Goal: Complete application form

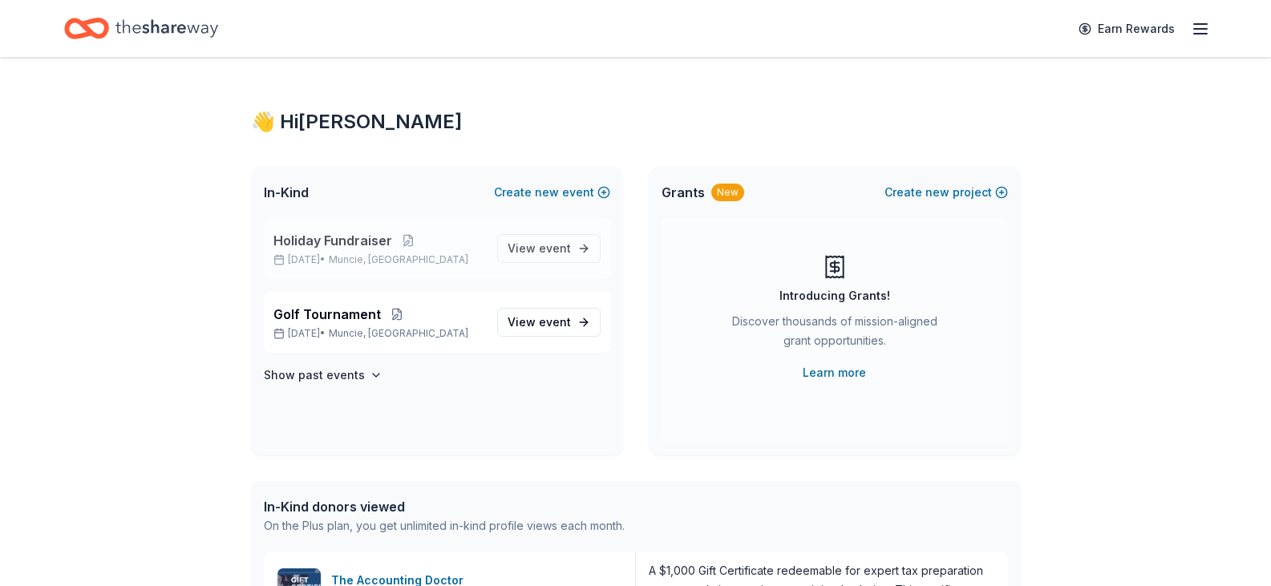
click at [428, 256] on p "[DATE] • Muncie, IN" at bounding box center [378, 259] width 211 height 13
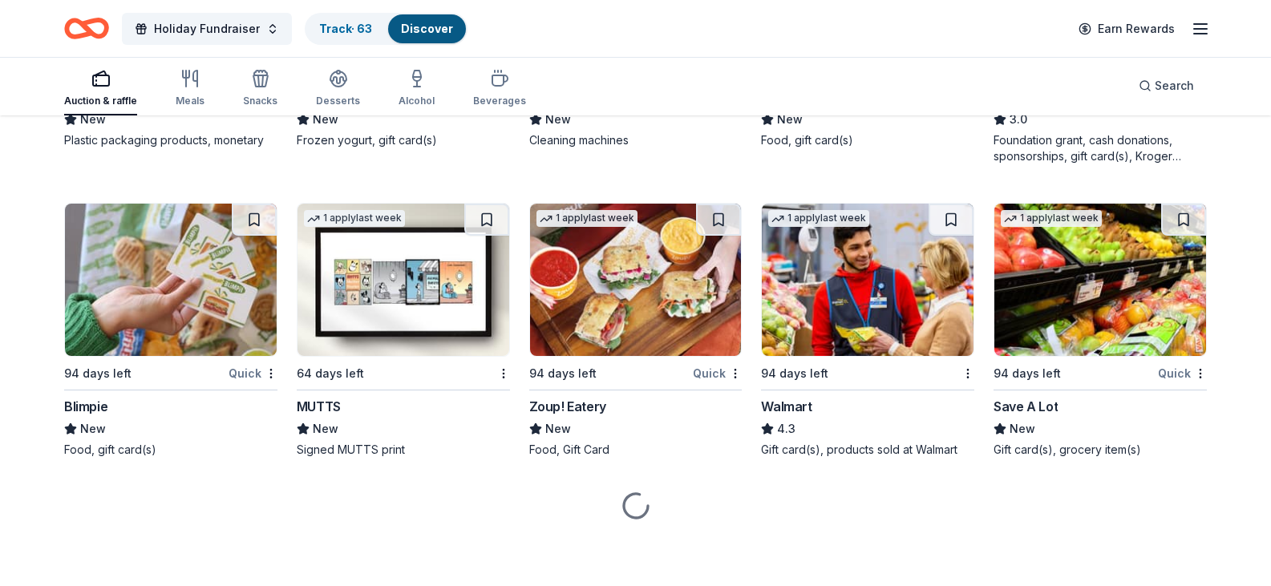
scroll to position [7357, 0]
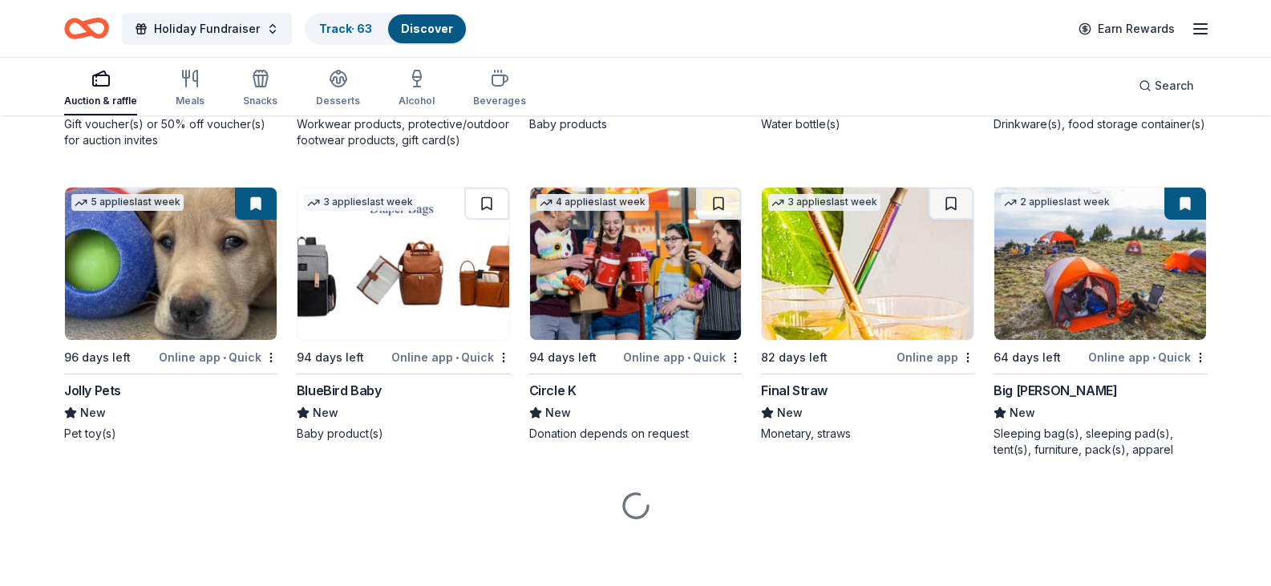
scroll to position [10117, 0]
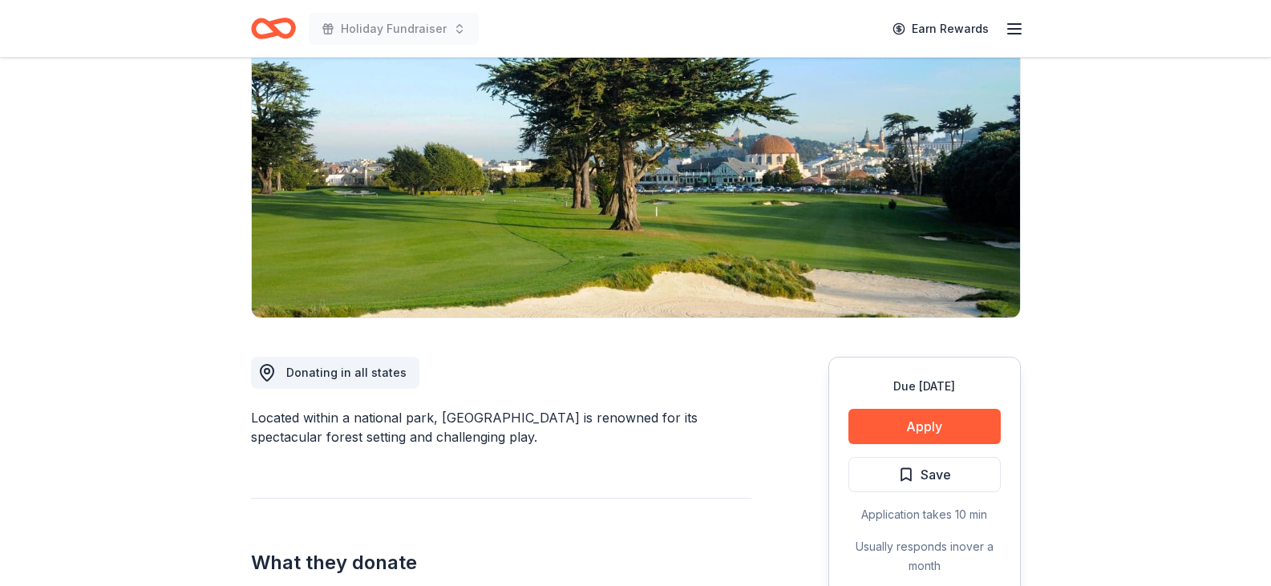
scroll to position [160, 0]
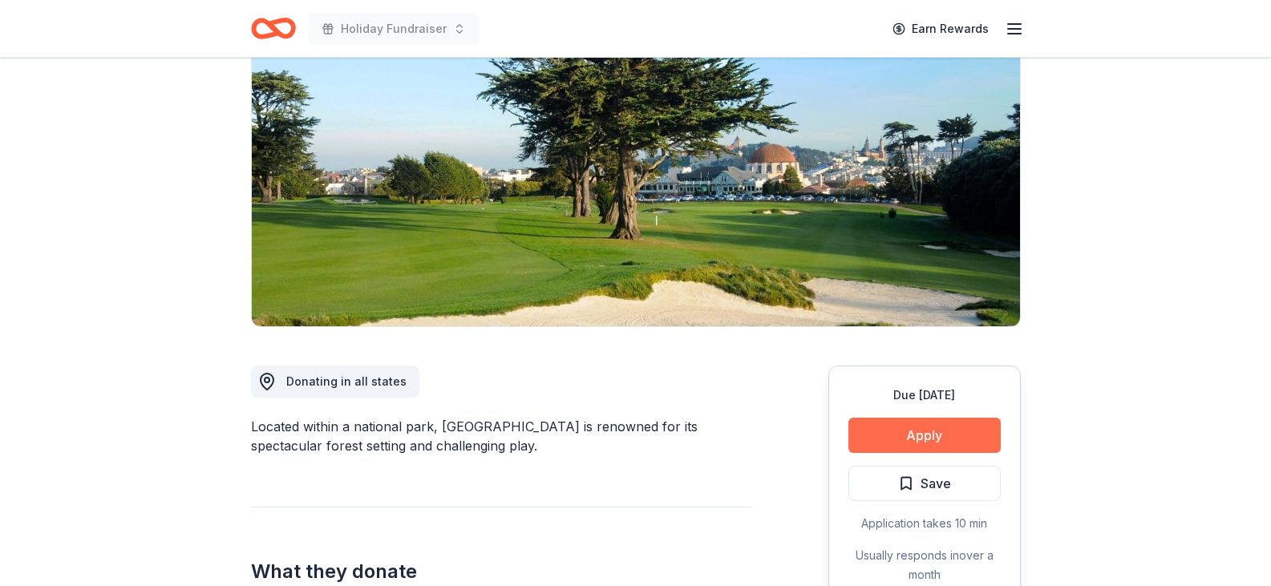
click at [914, 439] on button "Apply" at bounding box center [924, 435] width 152 height 35
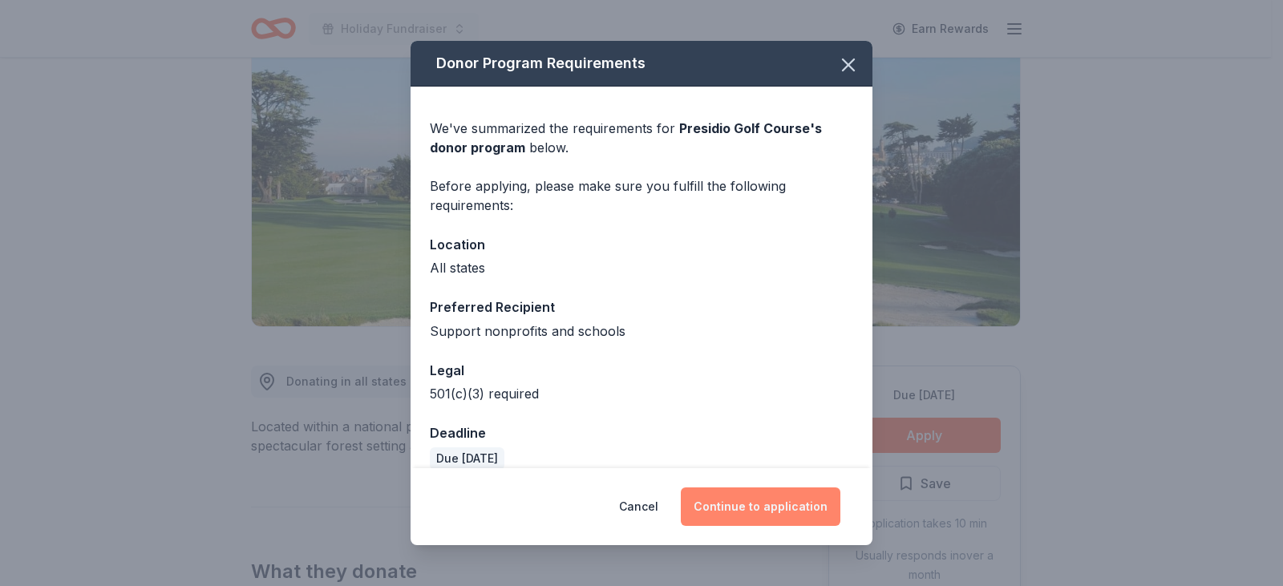
click at [758, 510] on button "Continue to application" at bounding box center [761, 506] width 160 height 38
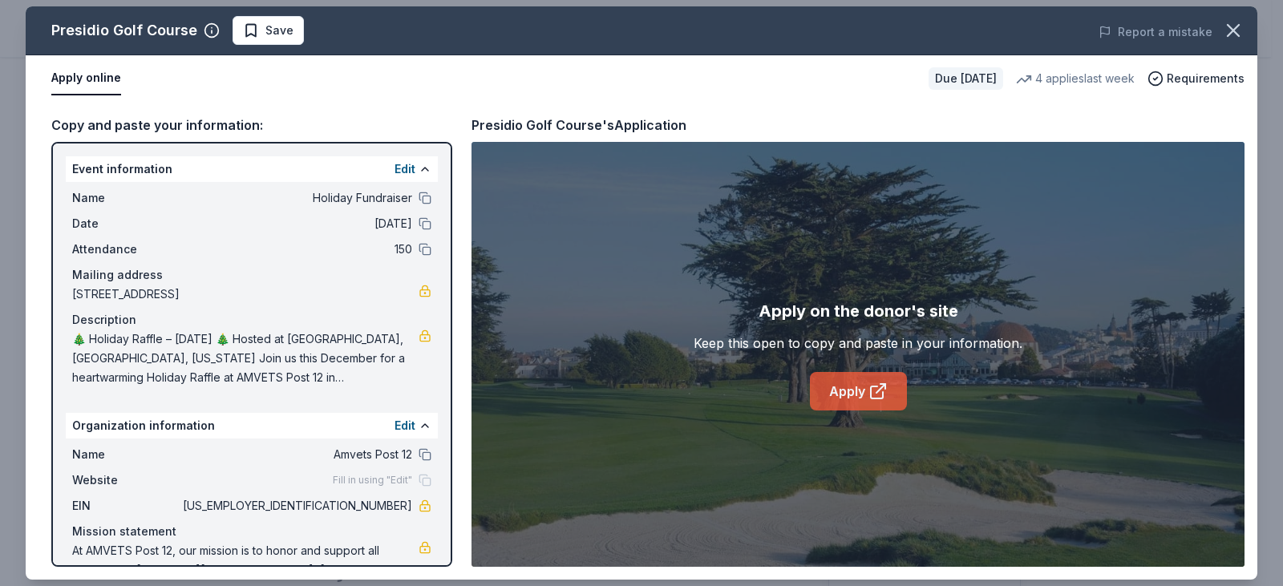
click at [873, 391] on icon at bounding box center [877, 391] width 19 height 19
click at [1225, 28] on icon "button" at bounding box center [1233, 30] width 22 height 22
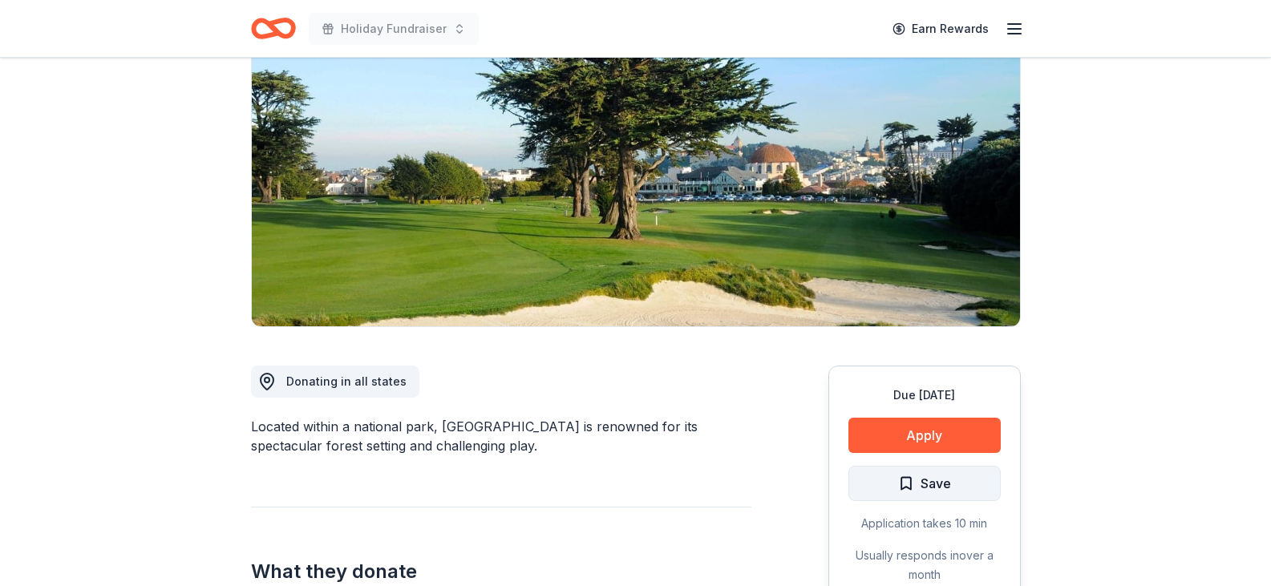
click at [905, 487] on span "Save" at bounding box center [924, 483] width 53 height 21
click at [889, 426] on html "Holiday Fundraiser Earn Rewards Due in 94 days Share Presidio Golf Course New 4…" at bounding box center [635, 133] width 1271 height 586
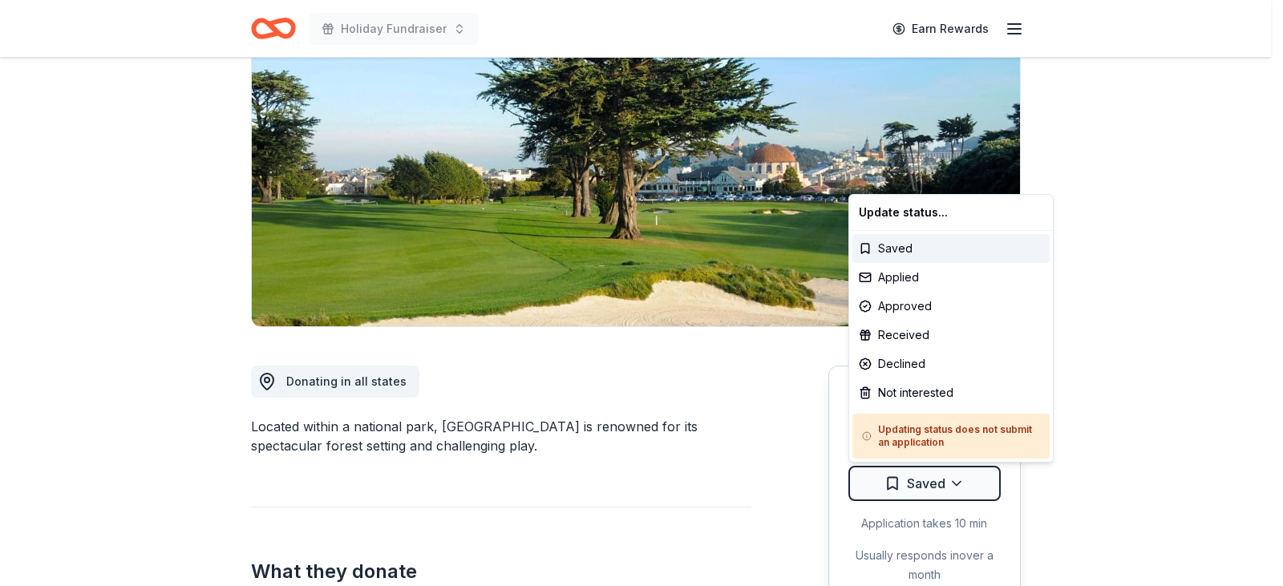
click at [1115, 357] on html "Holiday Fundraiser Earn Rewards Due in 94 days Share Presidio Golf Course New 4…" at bounding box center [641, 133] width 1283 height 586
